Goal: Communication & Community: Answer question/provide support

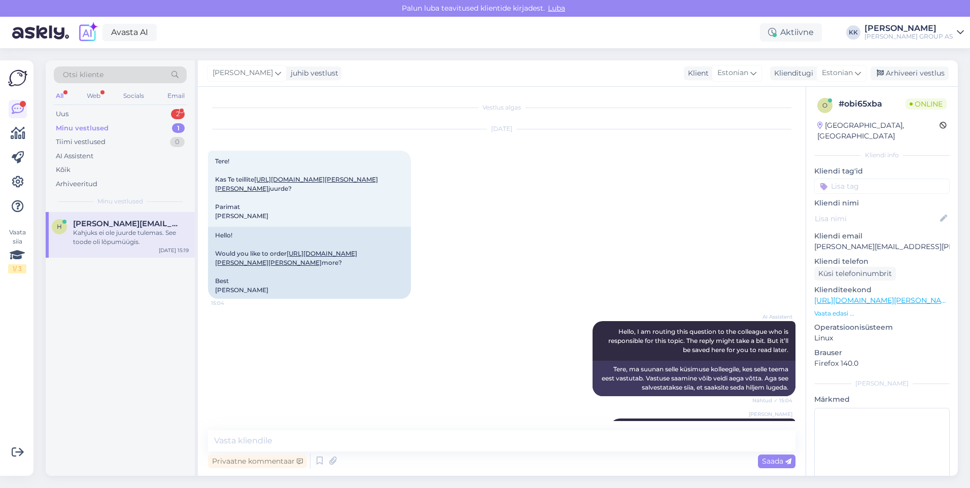
scroll to position [57, 0]
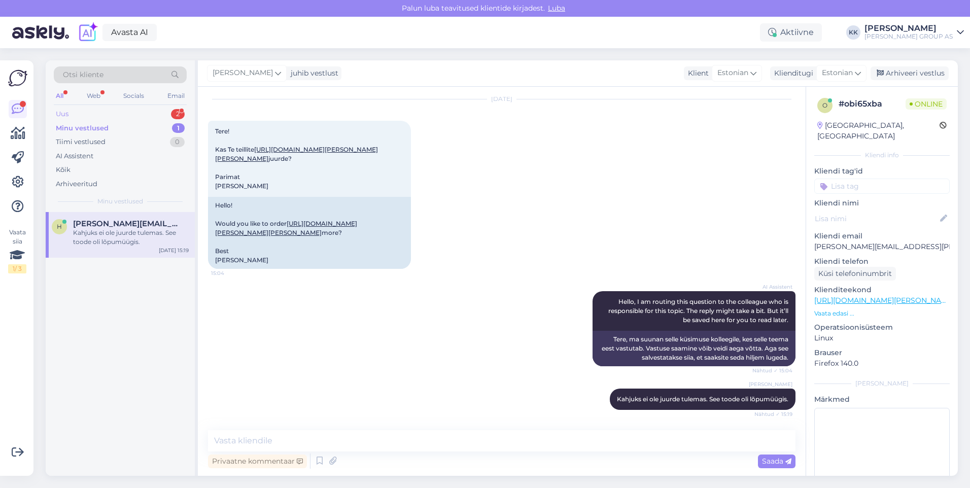
click at [86, 111] on div "Uus 2" at bounding box center [120, 114] width 133 height 14
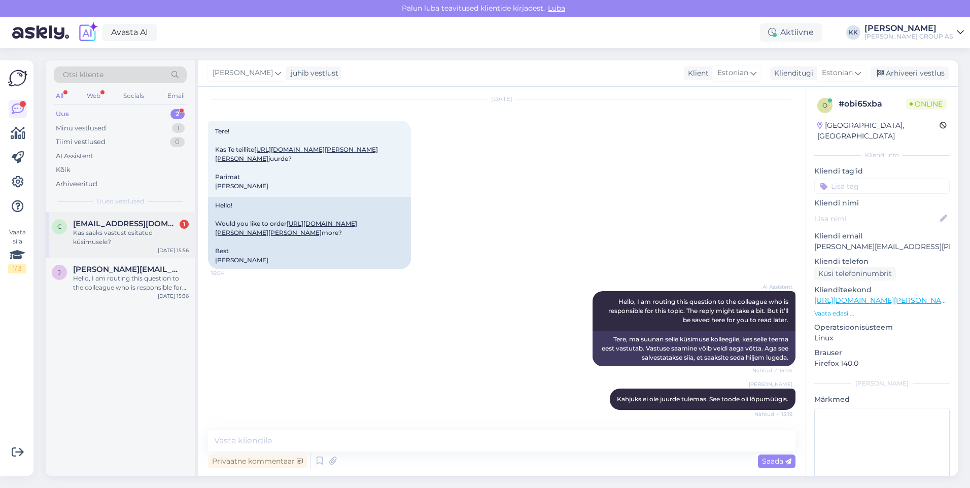
click at [110, 228] on span "[EMAIL_ADDRESS][DOMAIN_NAME]" at bounding box center [126, 223] width 106 height 9
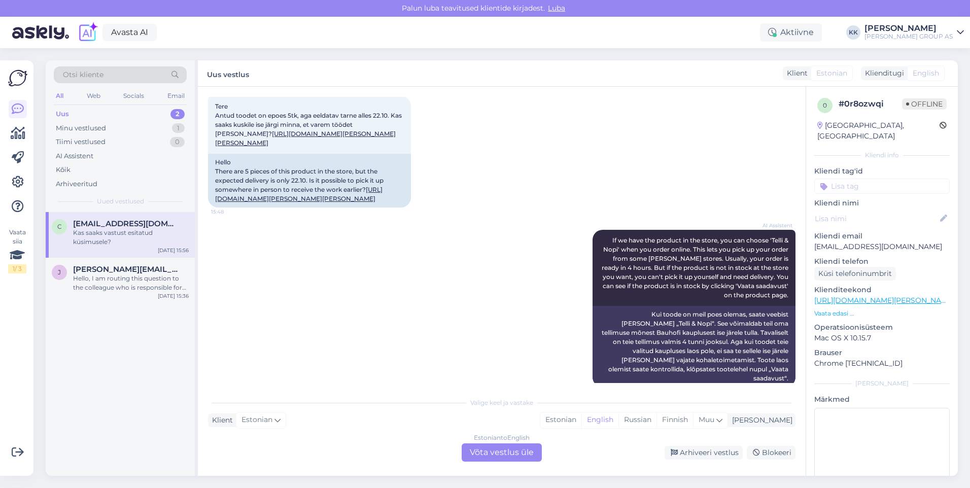
scroll to position [140, 0]
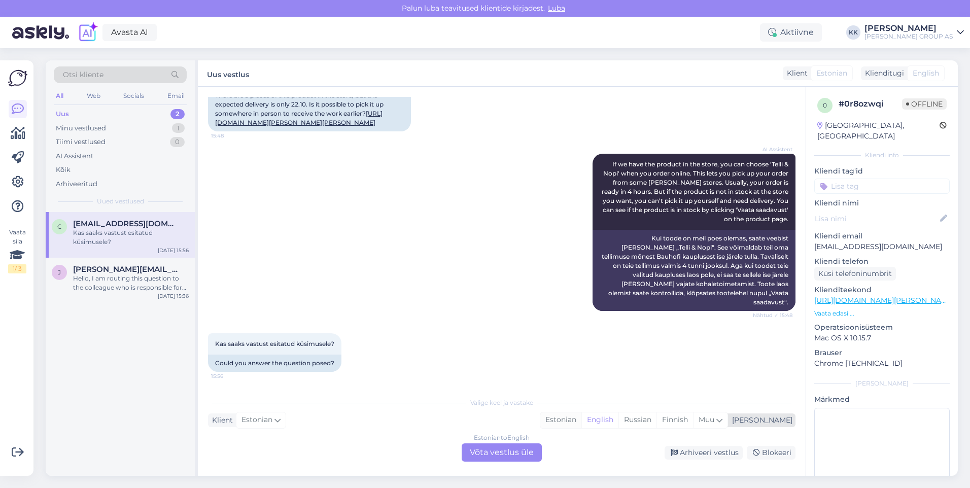
click at [581, 419] on div "Estonian" at bounding box center [560, 420] width 41 height 15
click at [498, 450] on div "Estonian to Estonian Võta vestlus üle" at bounding box center [502, 452] width 80 height 18
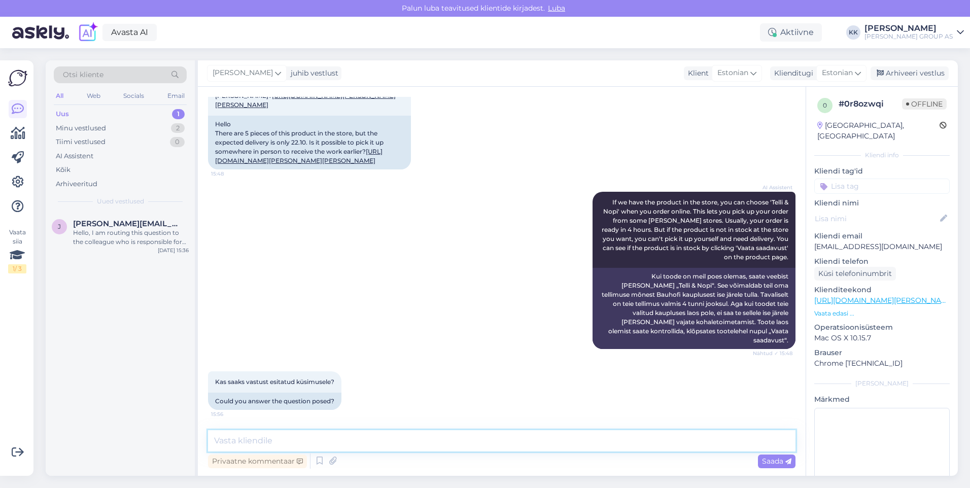
click at [241, 443] on textarea at bounding box center [502, 440] width 588 height 21
type textarea "Kahjuks kauplused seda toodet ei müü. Toode tellitakse [GEOGRAPHIC_DATA] ja ori…"
click at [776, 461] on span "Saada" at bounding box center [776, 461] width 29 height 9
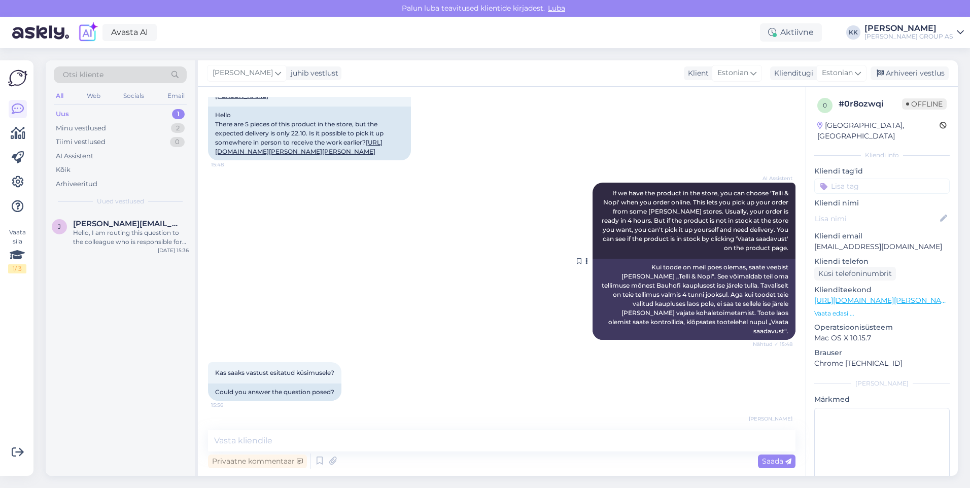
scroll to position [155, 0]
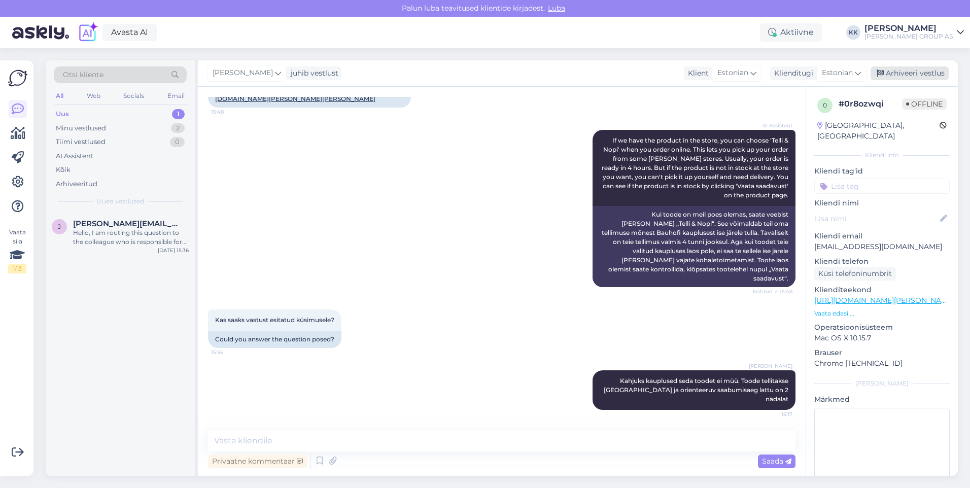
click at [909, 74] on div "Arhiveeri vestlus" at bounding box center [910, 73] width 78 height 14
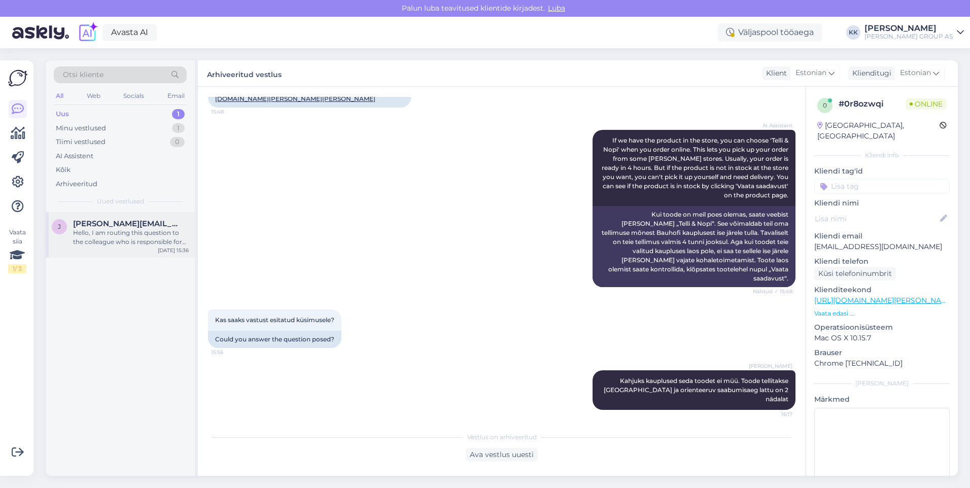
click at [115, 235] on div "Hello, I am routing this question to the colleague who is responsible for this …" at bounding box center [131, 237] width 116 height 18
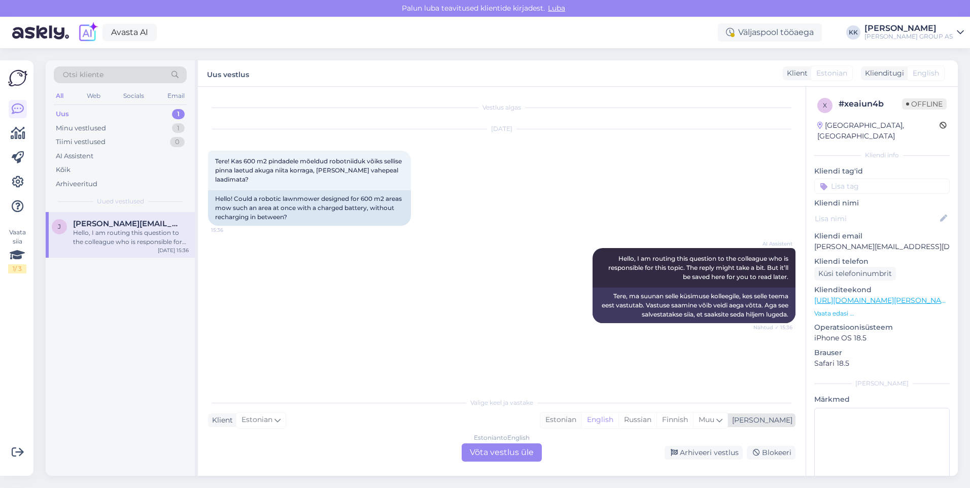
click at [581, 419] on div "Estonian" at bounding box center [560, 420] width 41 height 15
click at [509, 450] on div "Estonian to Estonian Võta vestlus üle" at bounding box center [502, 452] width 80 height 18
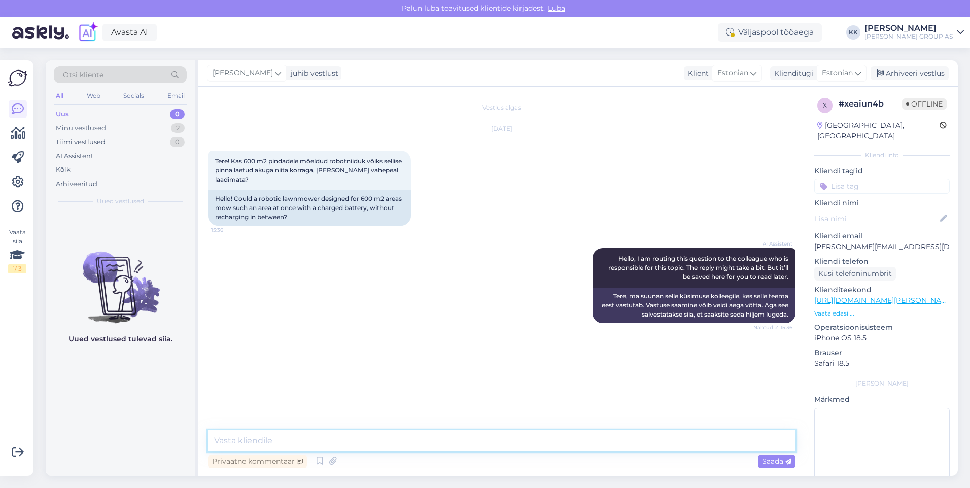
click at [255, 438] on textarea at bounding box center [502, 440] width 588 height 21
type textarea "Seda peab täpsustama toote kasutusjuhendist."
click at [772, 460] on span "Saada" at bounding box center [776, 461] width 29 height 9
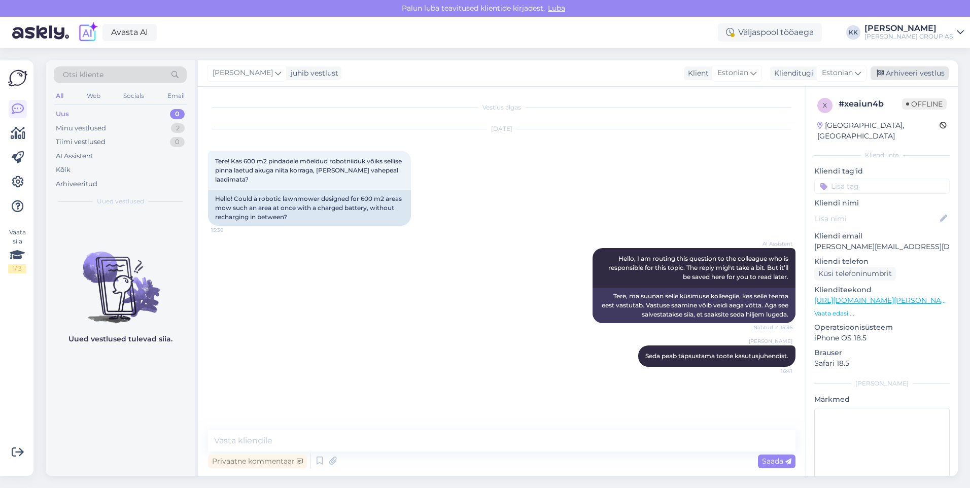
click at [910, 72] on div "Arhiveeri vestlus" at bounding box center [910, 73] width 78 height 14
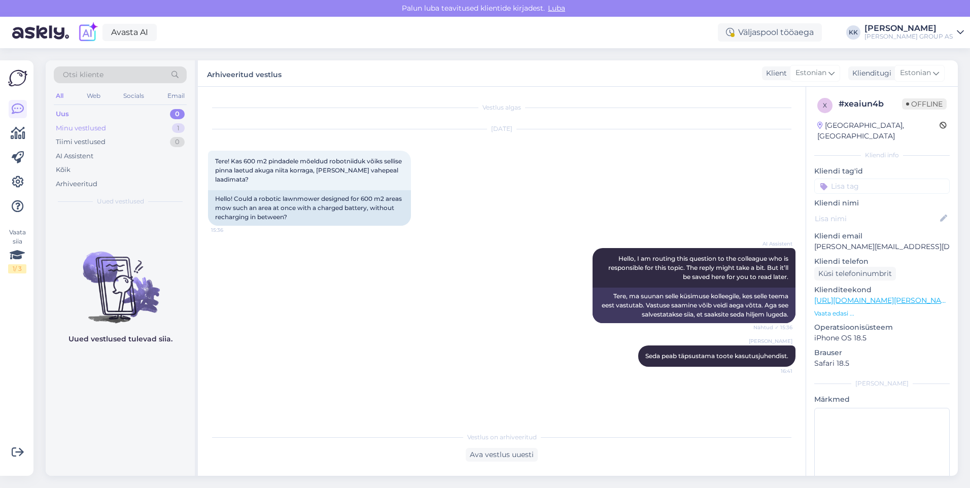
click at [83, 124] on div "Minu vestlused" at bounding box center [81, 128] width 50 height 10
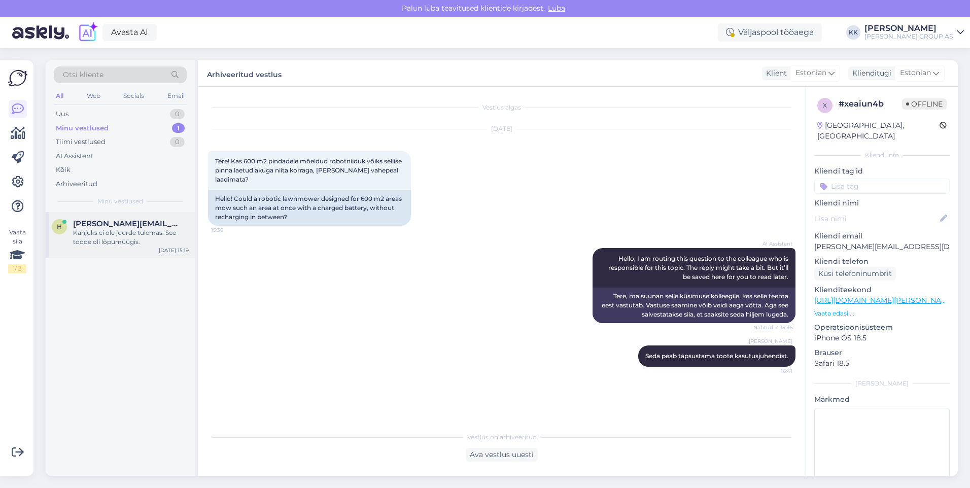
click at [107, 227] on span "[PERSON_NAME][EMAIL_ADDRESS][PERSON_NAME][DOMAIN_NAME]" at bounding box center [126, 223] width 106 height 9
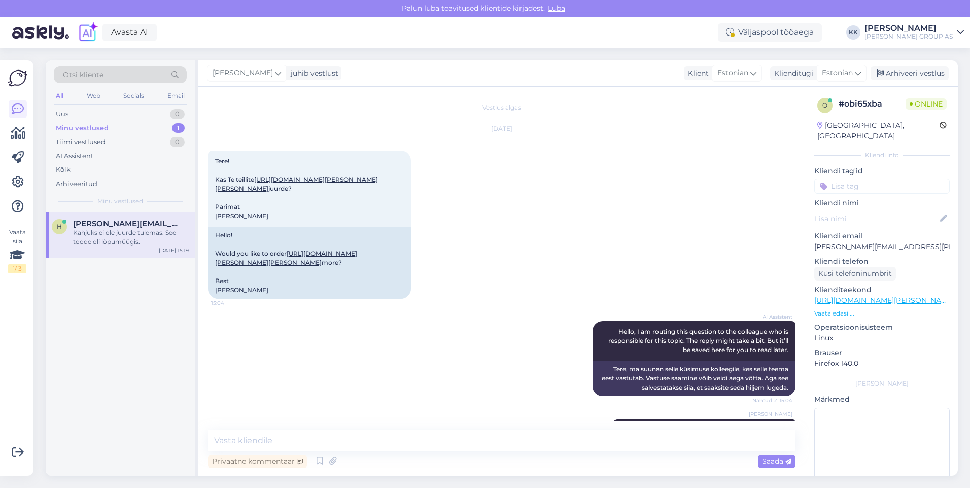
scroll to position [57, 0]
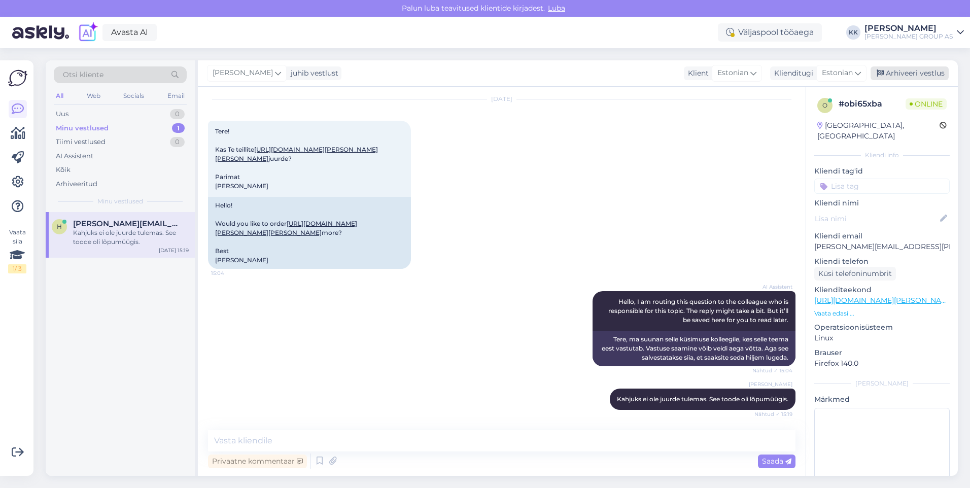
click at [917, 69] on div "Arhiveeri vestlus" at bounding box center [910, 73] width 78 height 14
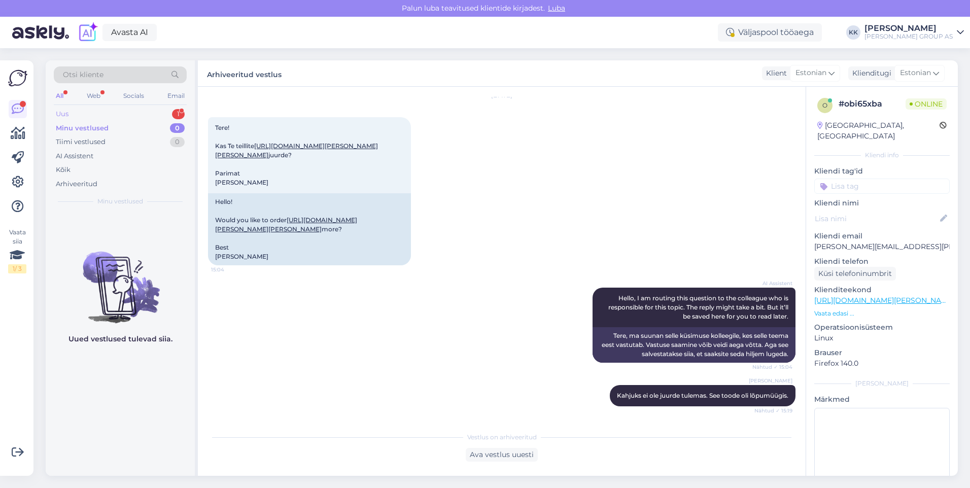
click at [83, 109] on div "Uus 1" at bounding box center [120, 114] width 133 height 14
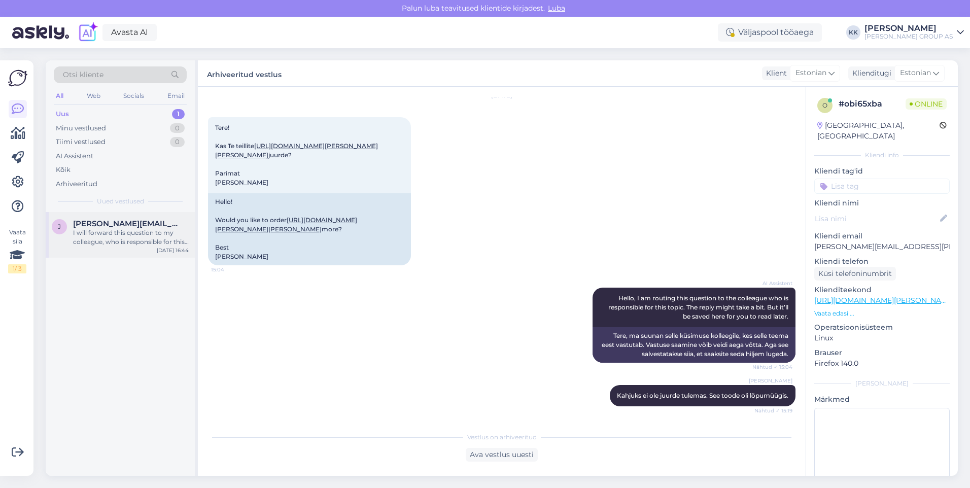
click at [122, 235] on div "I will forward this question to my colleague, who is responsible for this. The …" at bounding box center [131, 237] width 116 height 18
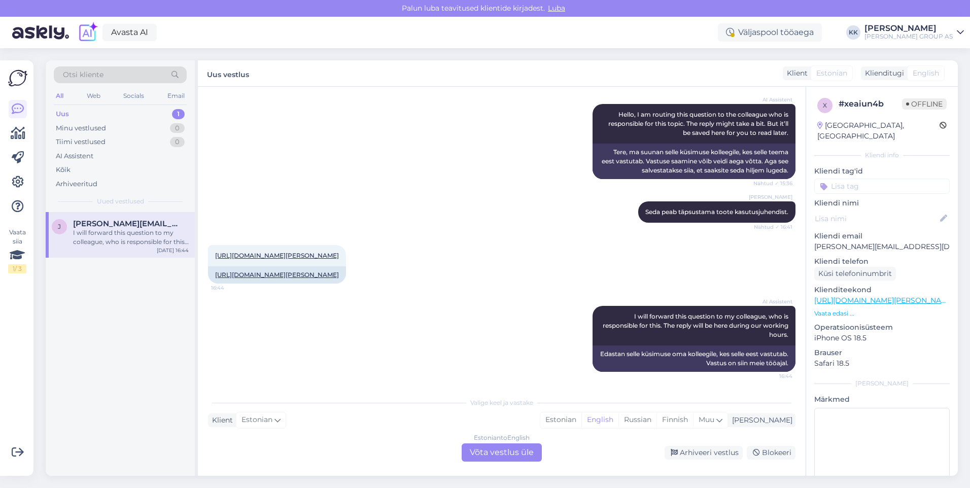
click at [961, 31] on icon at bounding box center [960, 32] width 7 height 8
click at [867, 103] on div "Logi välja" at bounding box center [873, 103] width 181 height 18
